Goal: Navigation & Orientation: Find specific page/section

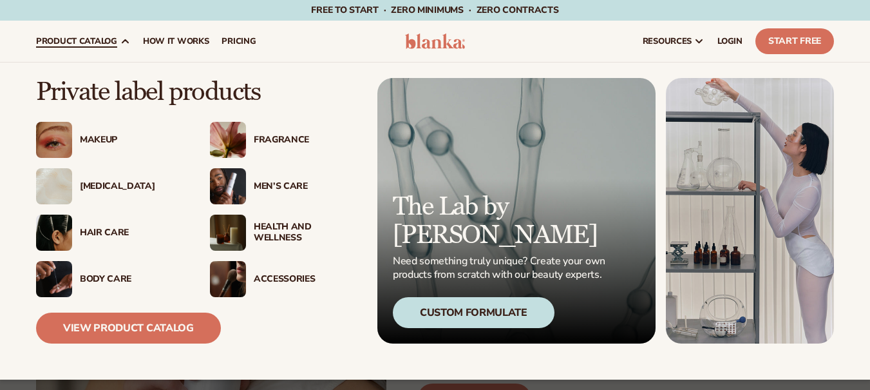
click at [120, 42] on icon at bounding box center [125, 41] width 10 height 10
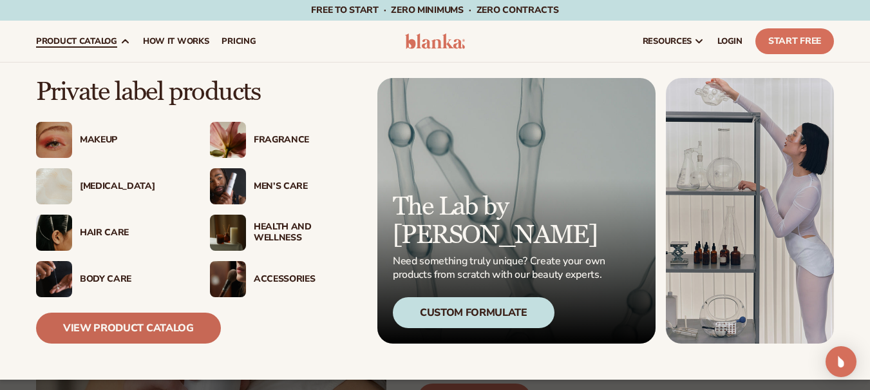
click at [145, 332] on link "View Product Catalog" at bounding box center [128, 327] width 185 height 31
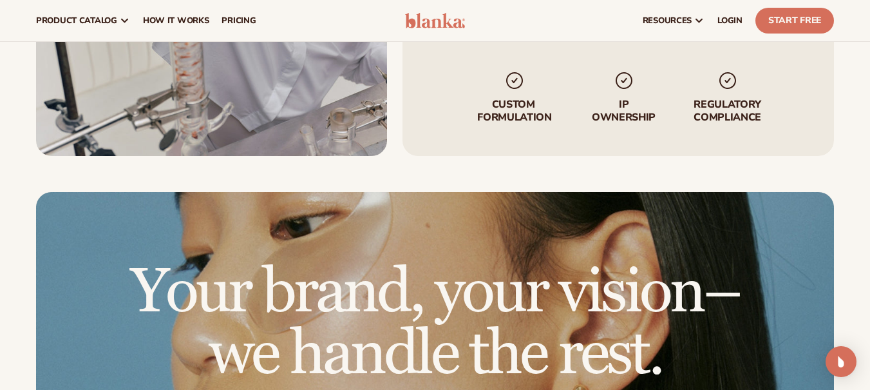
scroll to position [1295, 0]
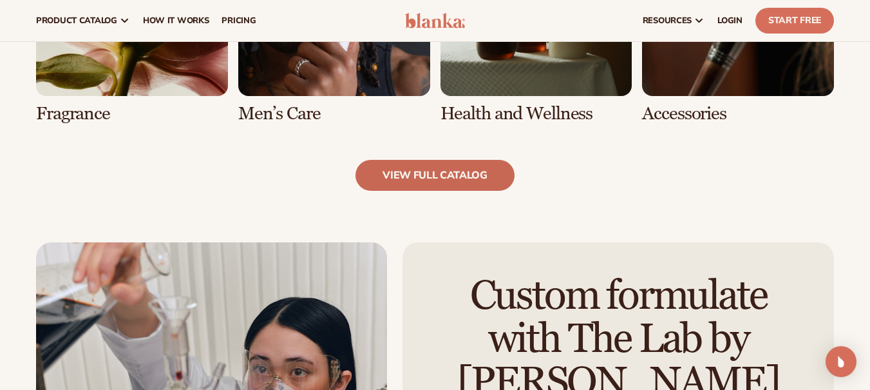
click at [443, 173] on link "view full catalog" at bounding box center [434, 175] width 159 height 31
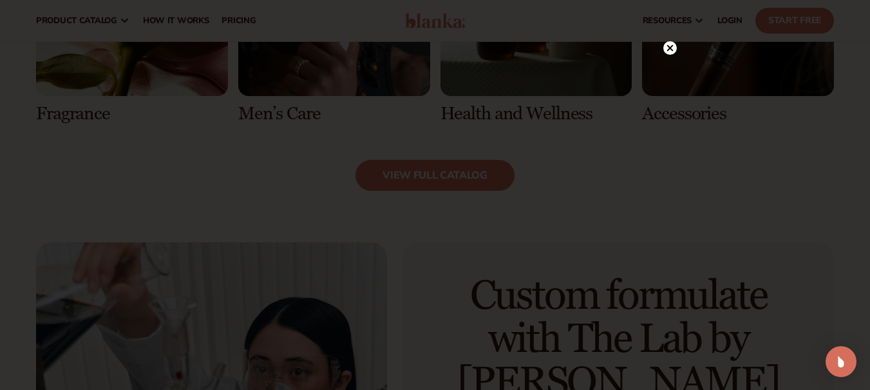
click at [669, 45] on circle at bounding box center [670, 48] width 14 height 14
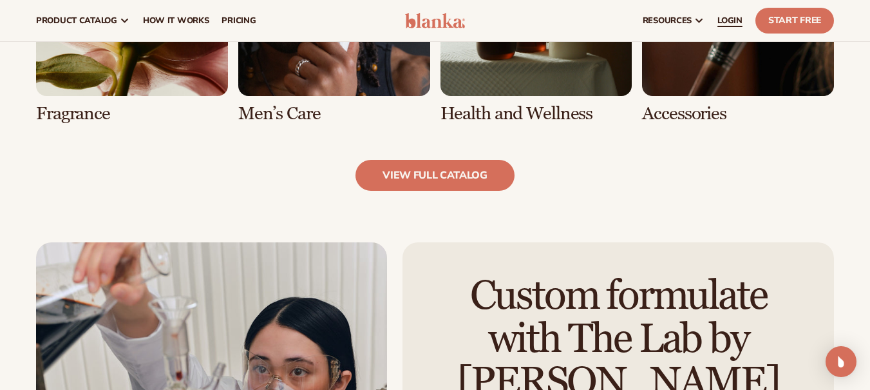
click at [731, 15] on span "LOGIN" at bounding box center [729, 20] width 25 height 10
click at [449, 167] on link "view full catalog" at bounding box center [434, 175] width 159 height 31
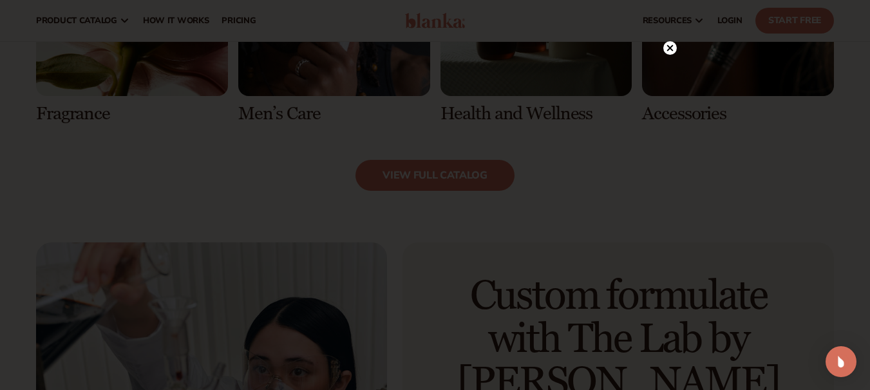
click at [673, 44] on circle at bounding box center [670, 48] width 14 height 14
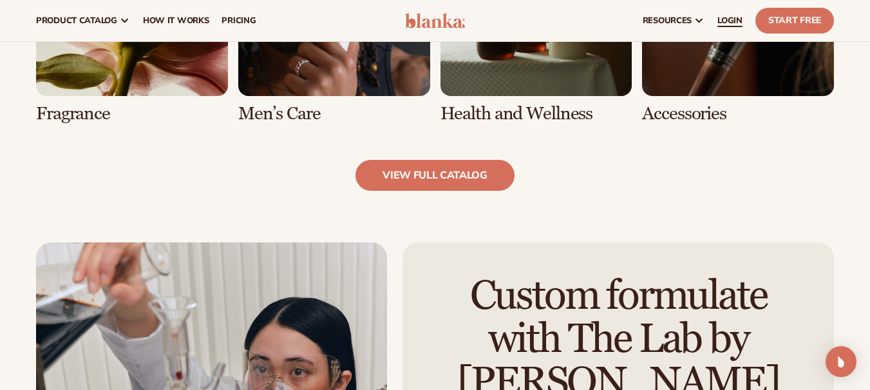
click at [733, 18] on span "LOGIN" at bounding box center [729, 20] width 25 height 10
